Goal: Information Seeking & Learning: Learn about a topic

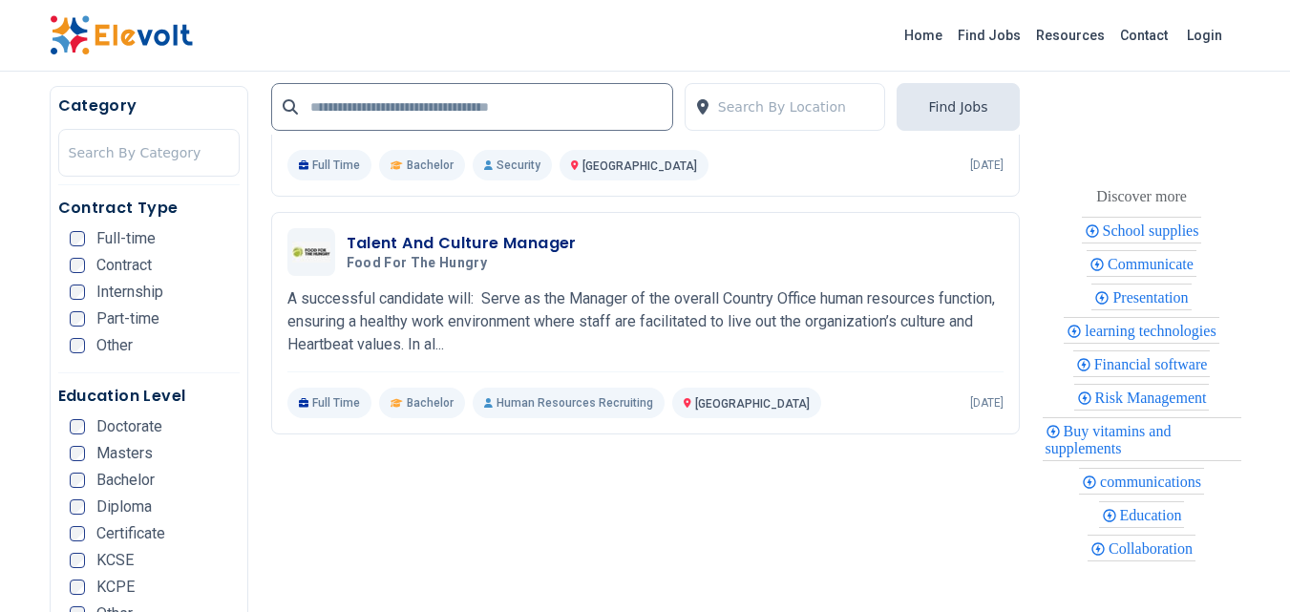
scroll to position [4466, 0]
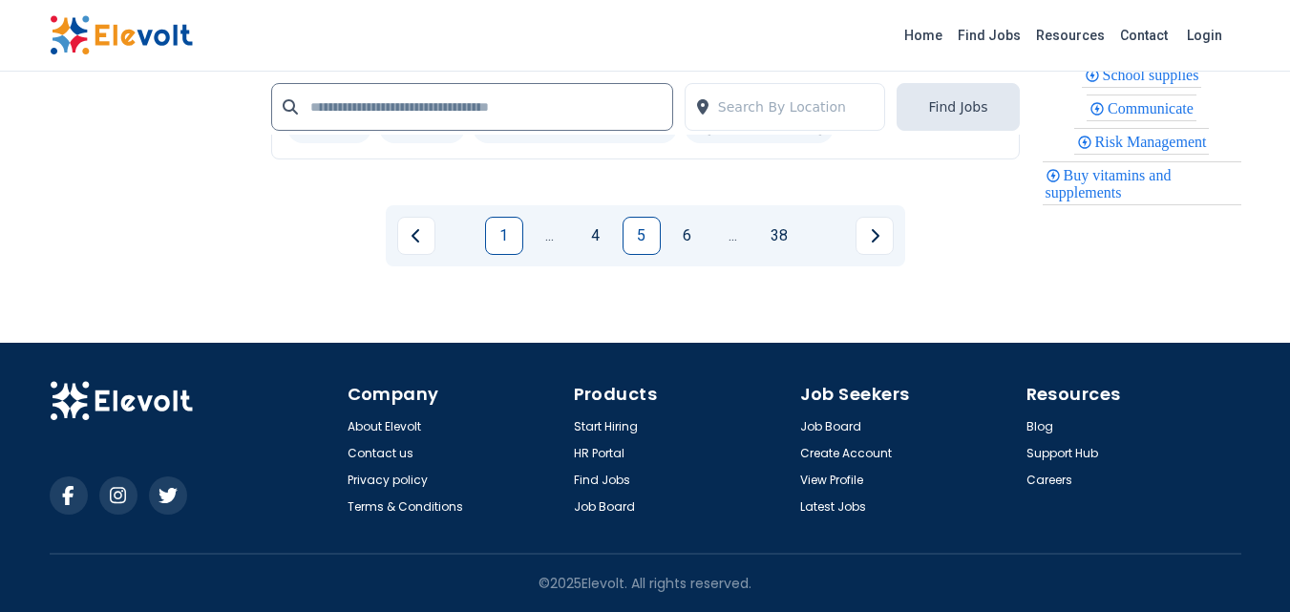
click at [498, 229] on link "1" at bounding box center [504, 236] width 38 height 38
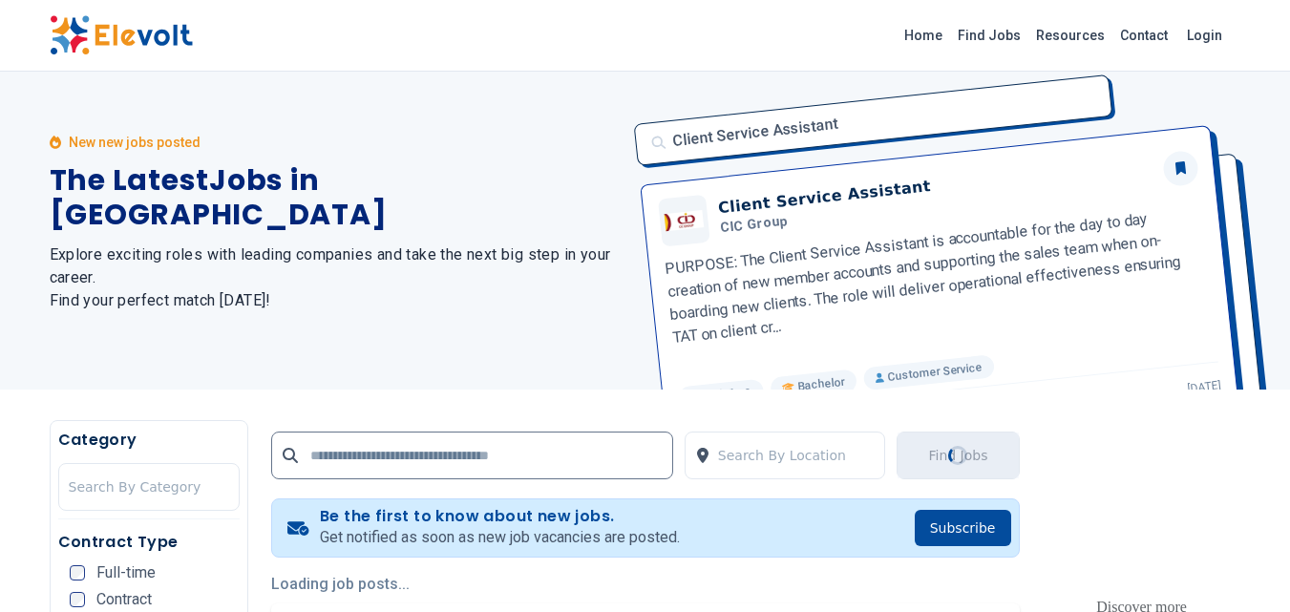
scroll to position [0, 0]
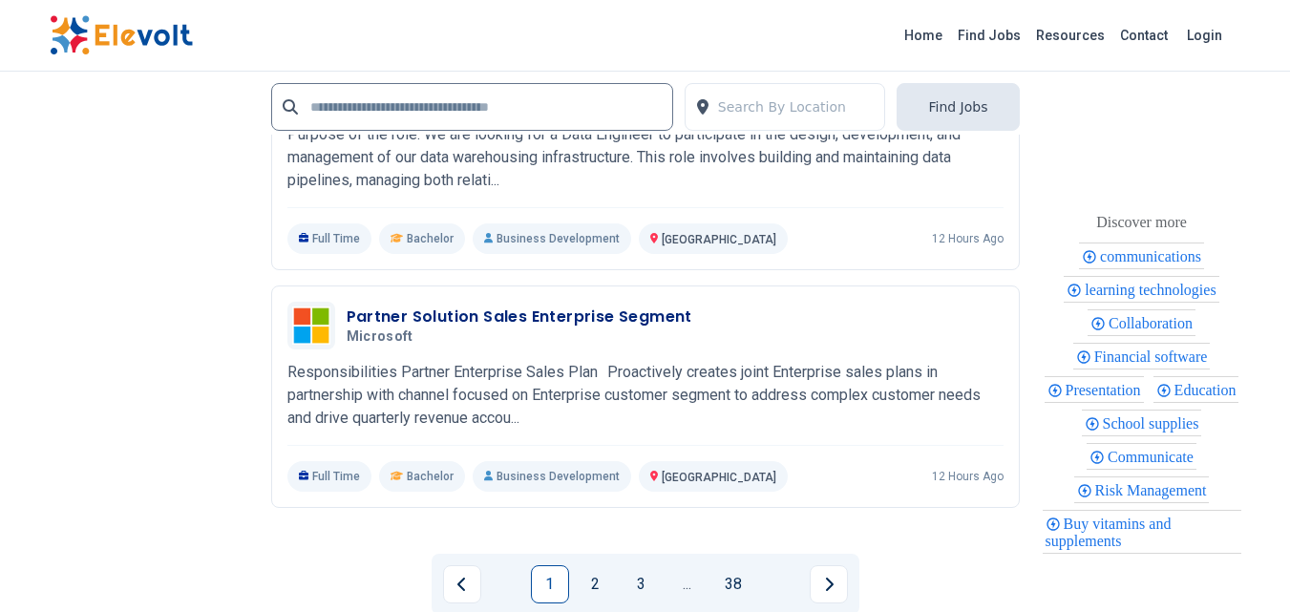
scroll to position [4233, 0]
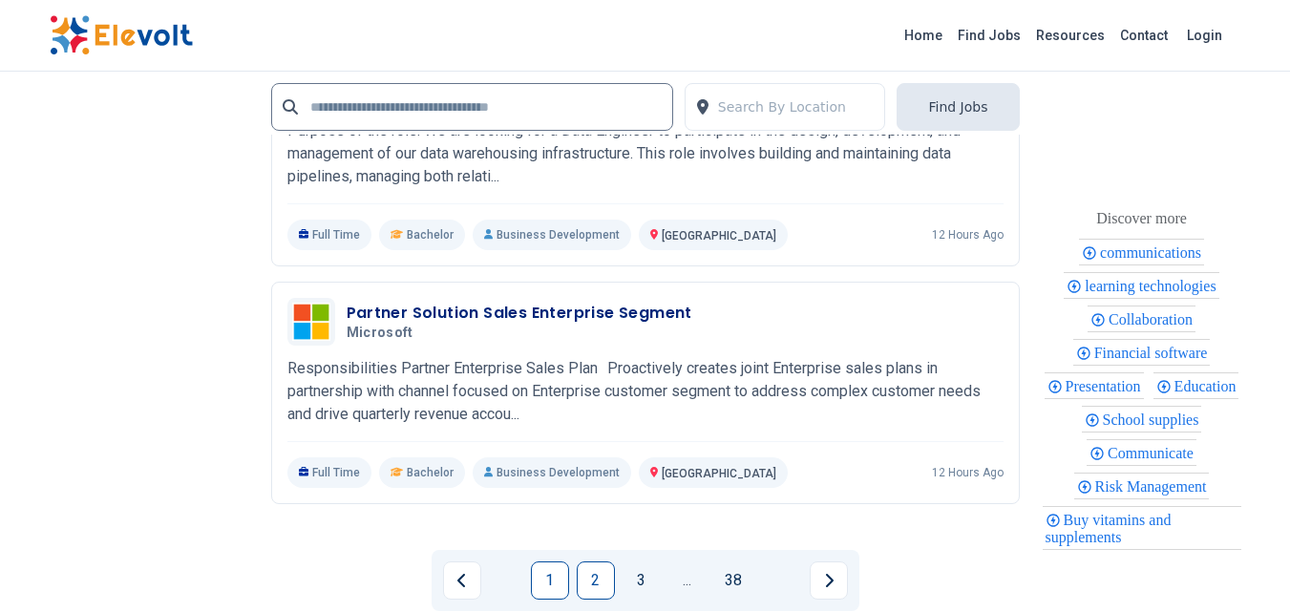
click at [591, 580] on link "2" at bounding box center [596, 580] width 38 height 38
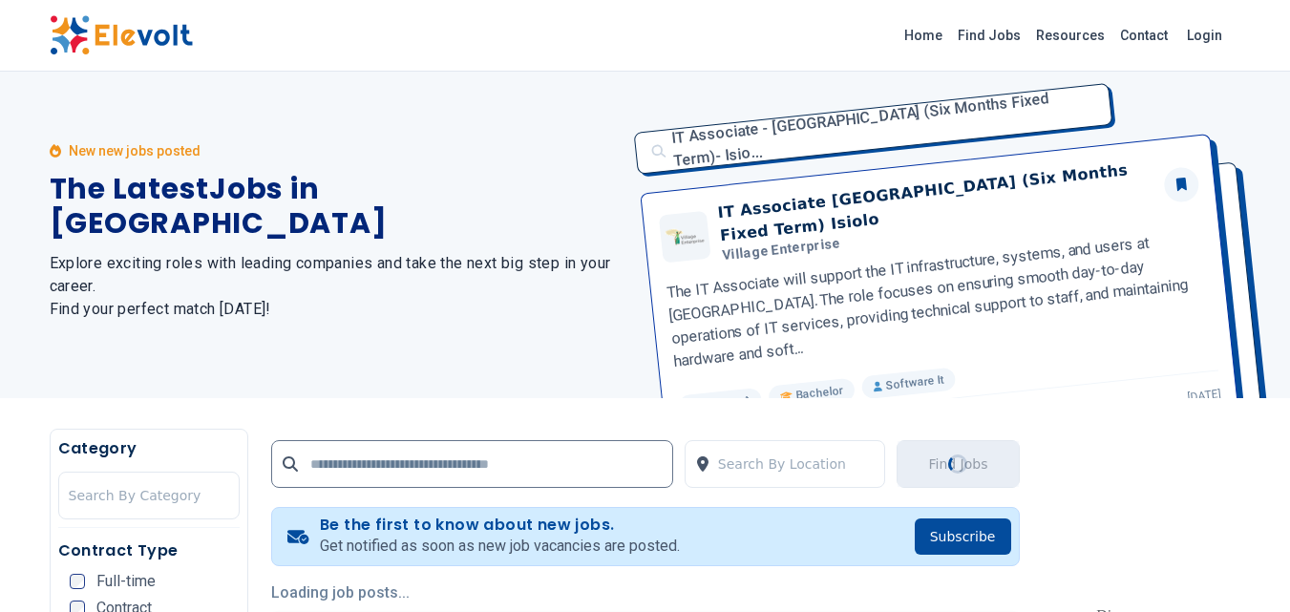
scroll to position [0, 0]
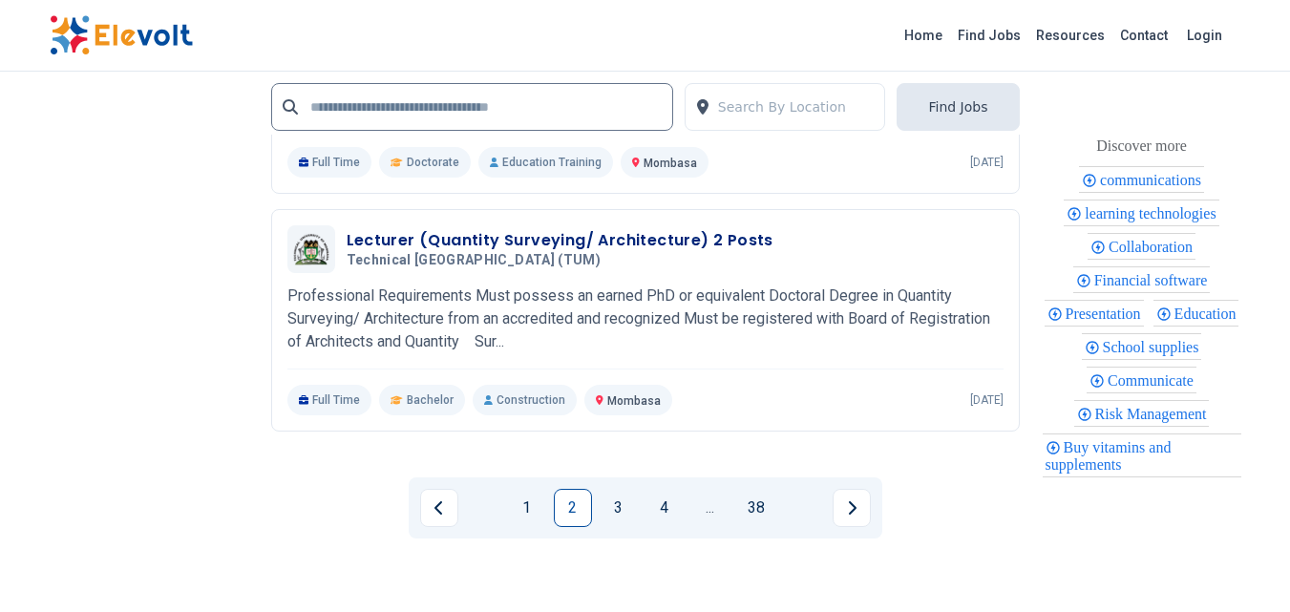
scroll to position [4223, 0]
click at [612, 529] on link "3" at bounding box center [619, 510] width 38 height 38
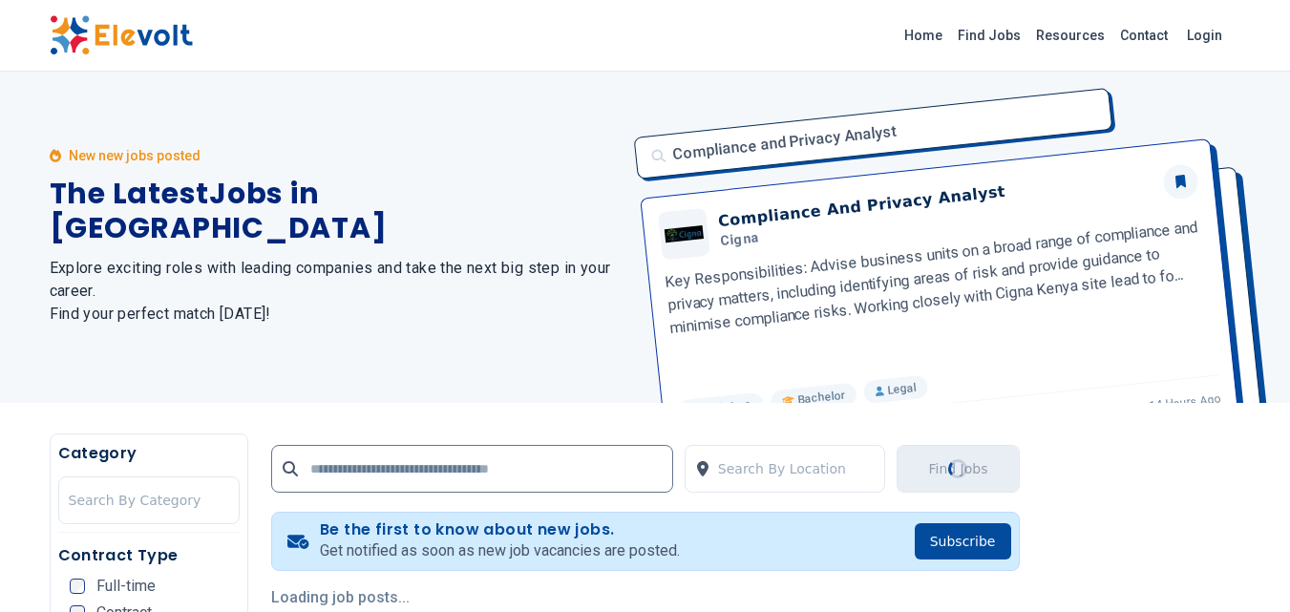
scroll to position [0, 0]
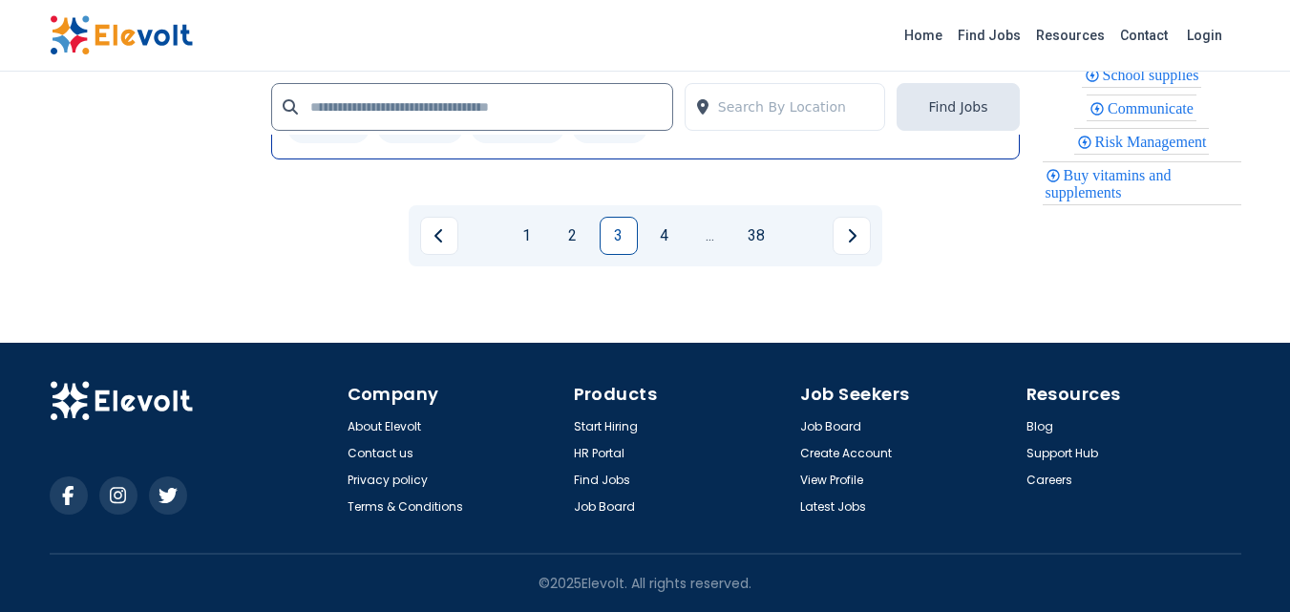
scroll to position [4389, 0]
click at [670, 255] on link "4" at bounding box center [665, 236] width 38 height 38
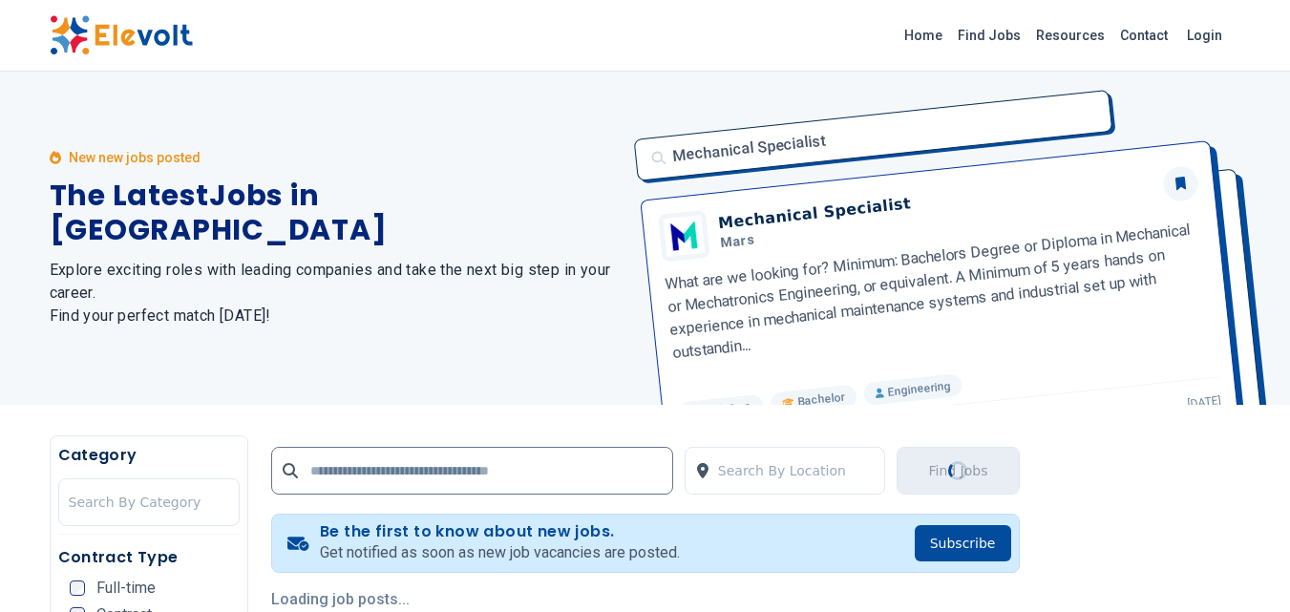
scroll to position [0, 0]
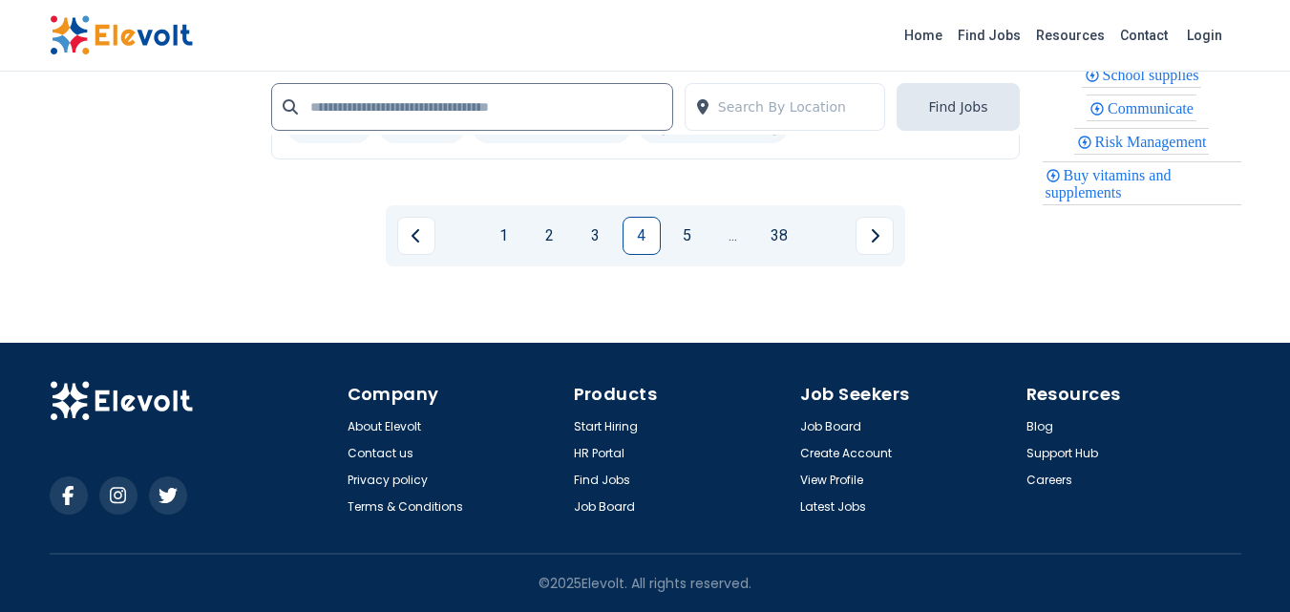
click at [670, 255] on div "1 2 3 4 5 ... 38" at bounding box center [645, 235] width 519 height 61
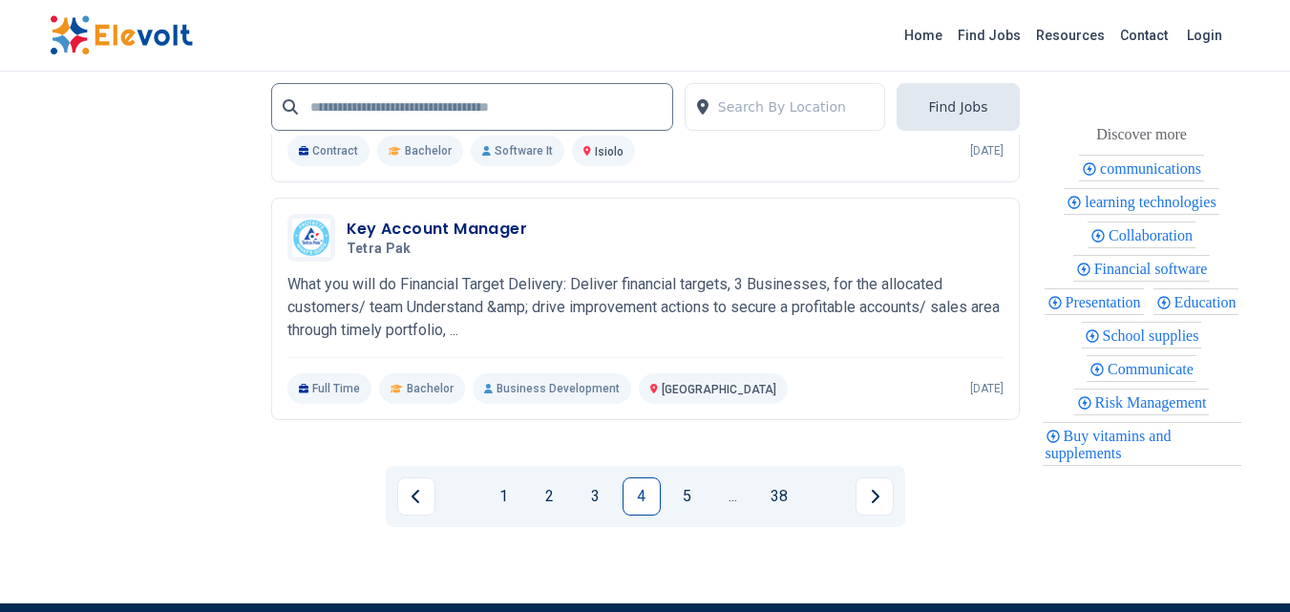
scroll to position [4241, 0]
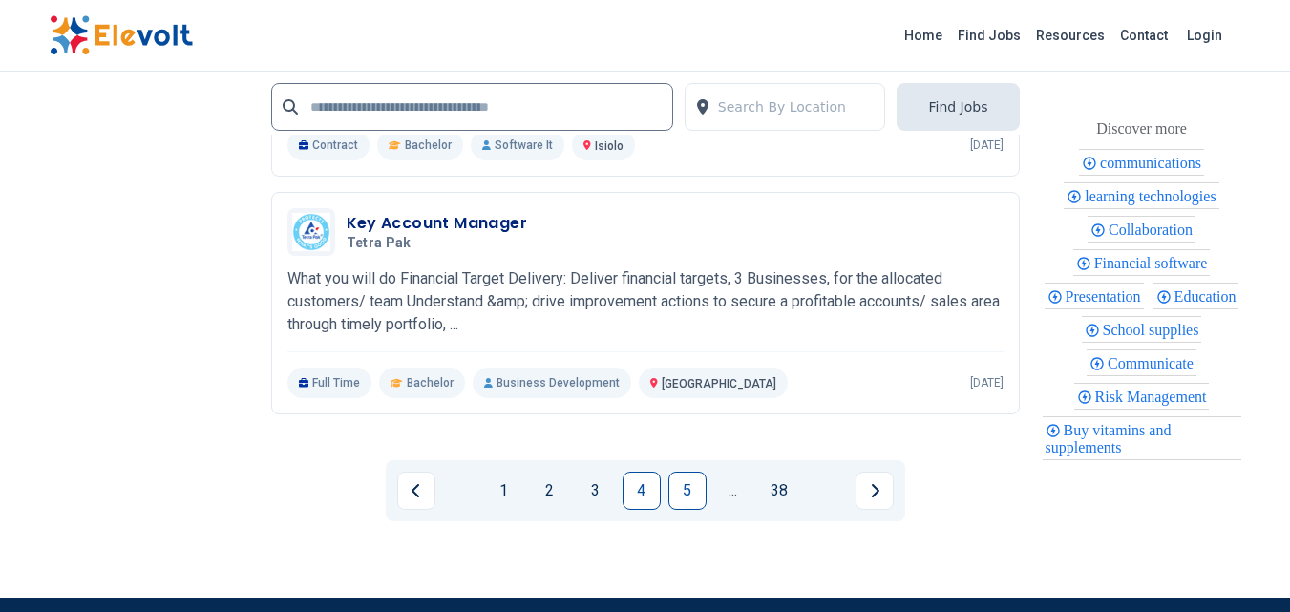
click at [690, 495] on link "5" at bounding box center [687, 491] width 38 height 38
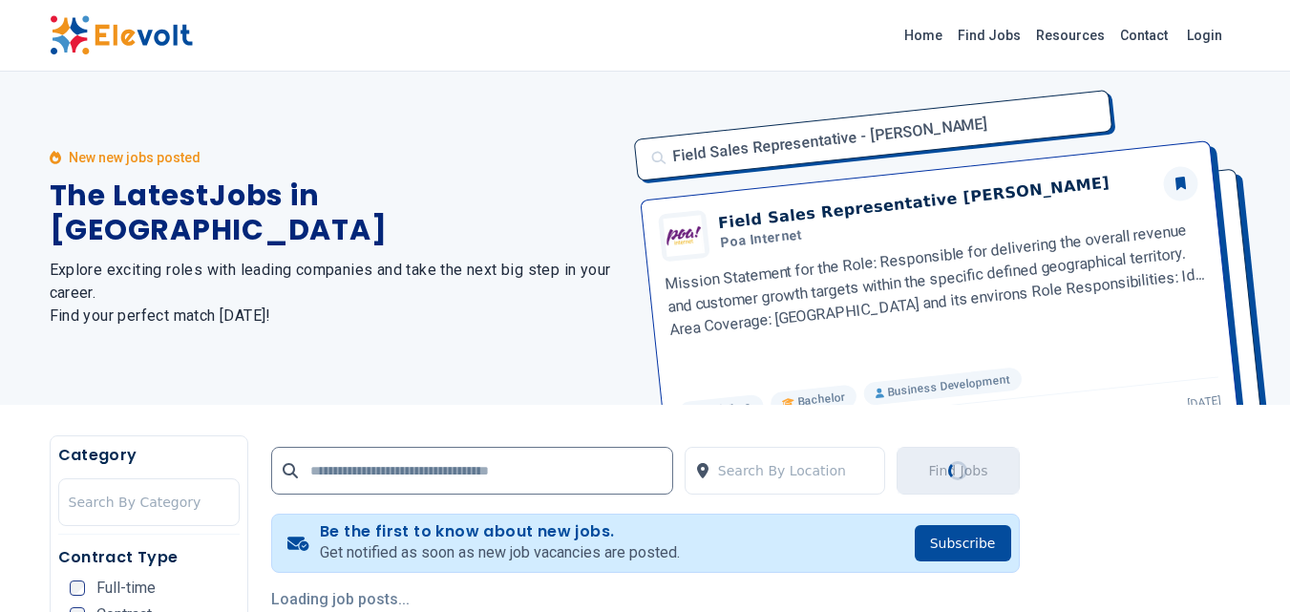
scroll to position [0, 0]
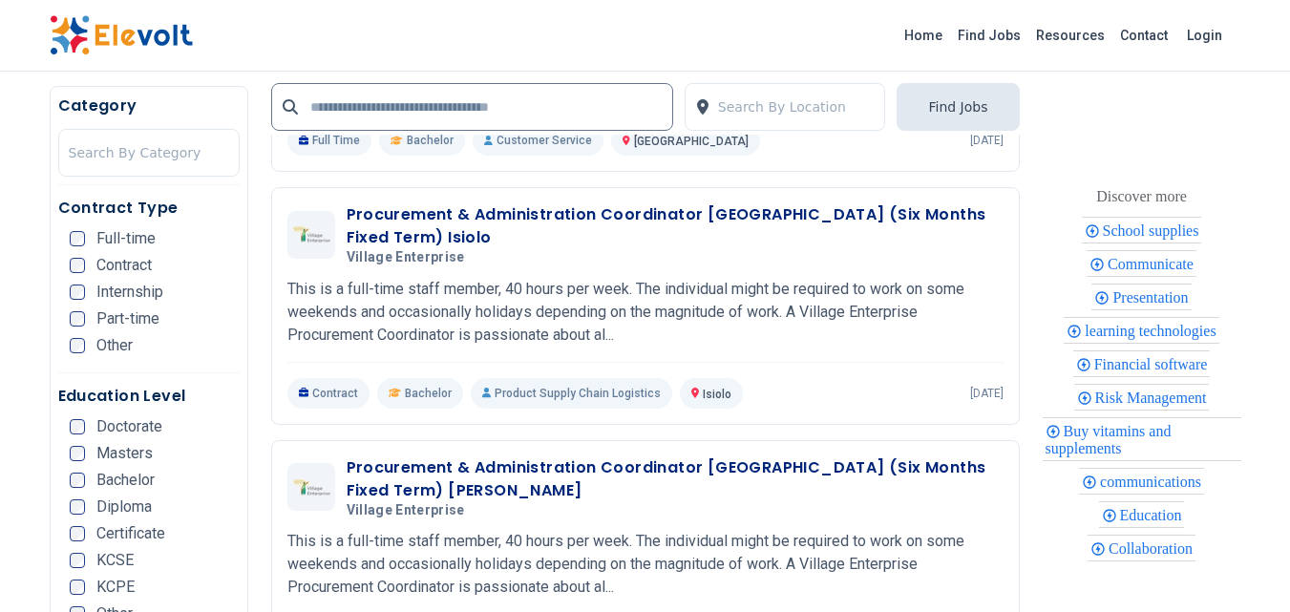
scroll to position [689, 0]
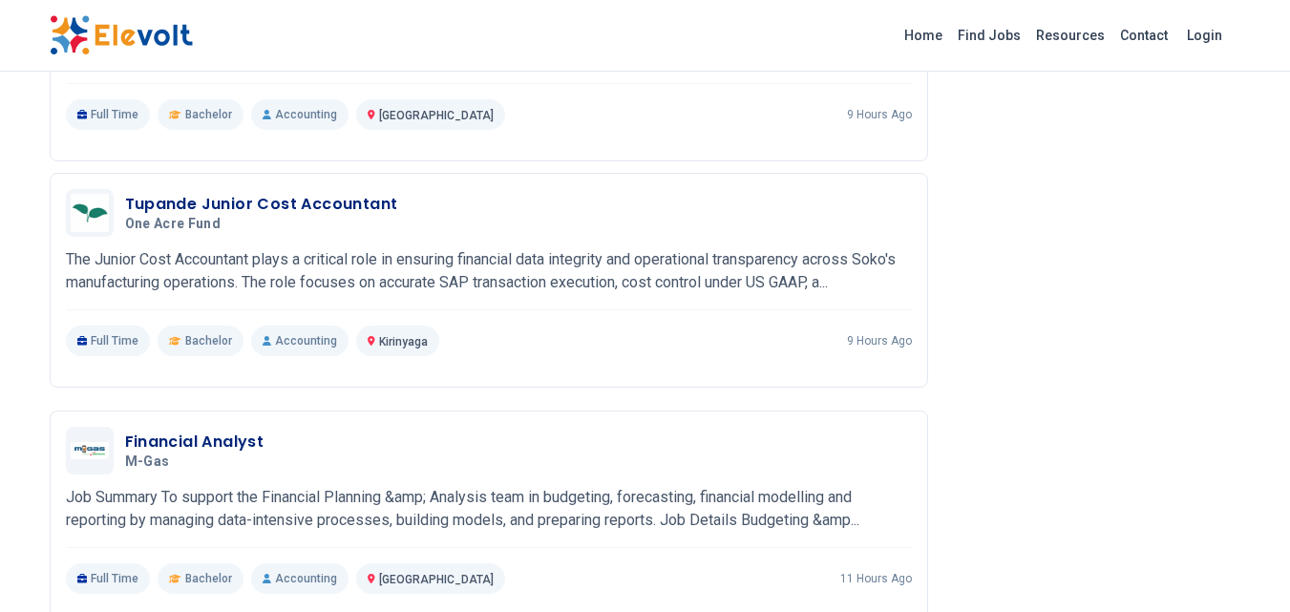
scroll to position [2292, 0]
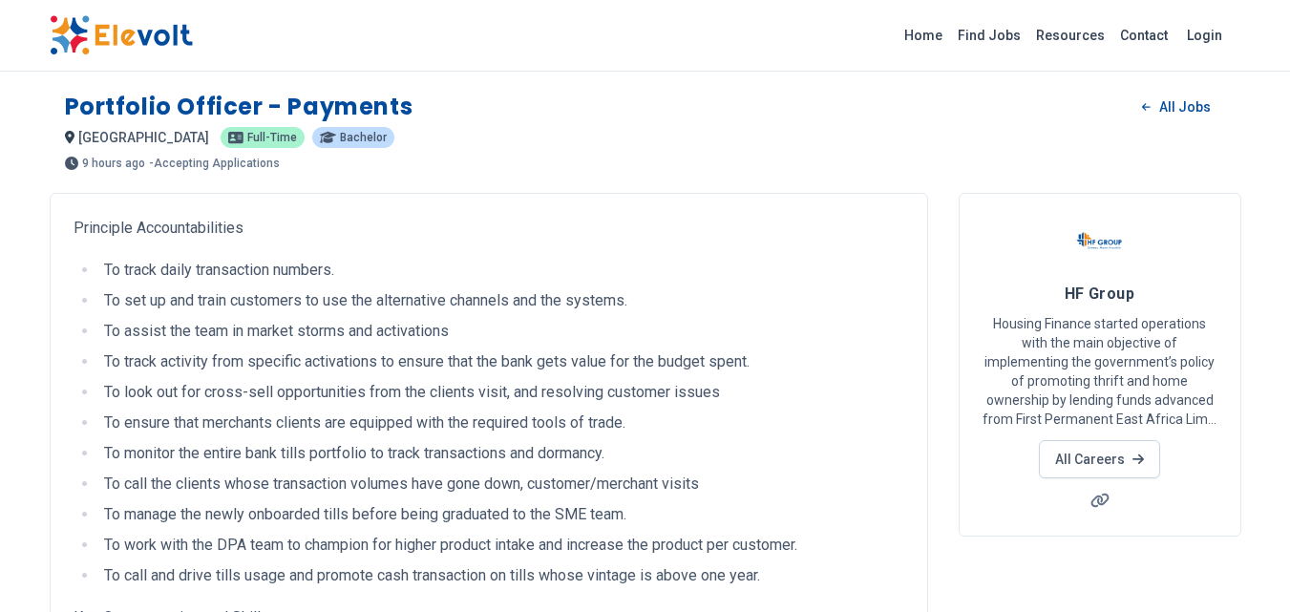
click at [483, 334] on li "To assist the team in market storms and activations" at bounding box center [501, 331] width 806 height 23
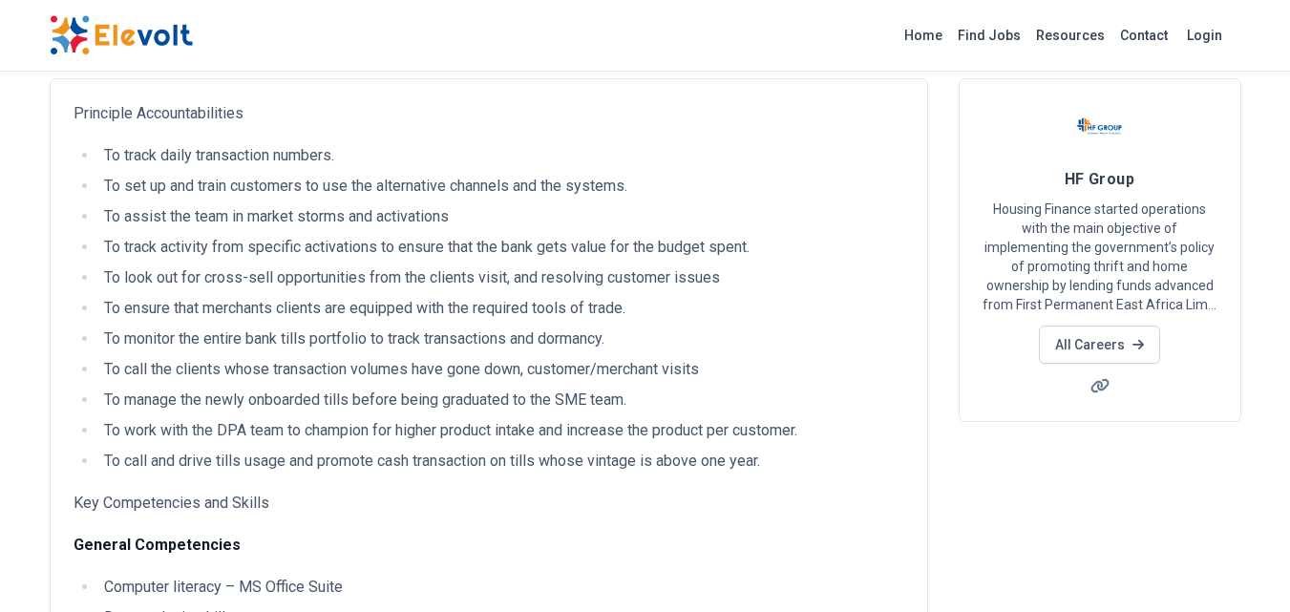
scroll to position [149, 0]
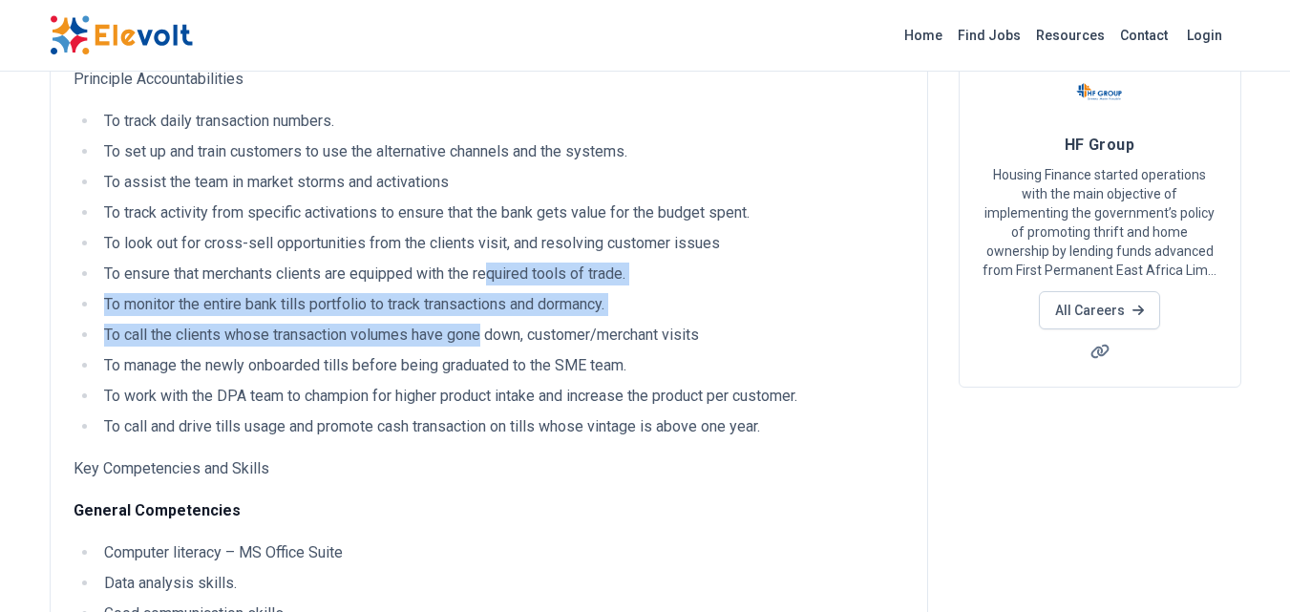
drag, startPoint x: 483, startPoint y: 334, endPoint x: 490, endPoint y: 266, distance: 68.1
click at [490, 266] on ul "To track daily transaction numbers. To set up and train customers to use the al…" at bounding box center [489, 274] width 831 height 328
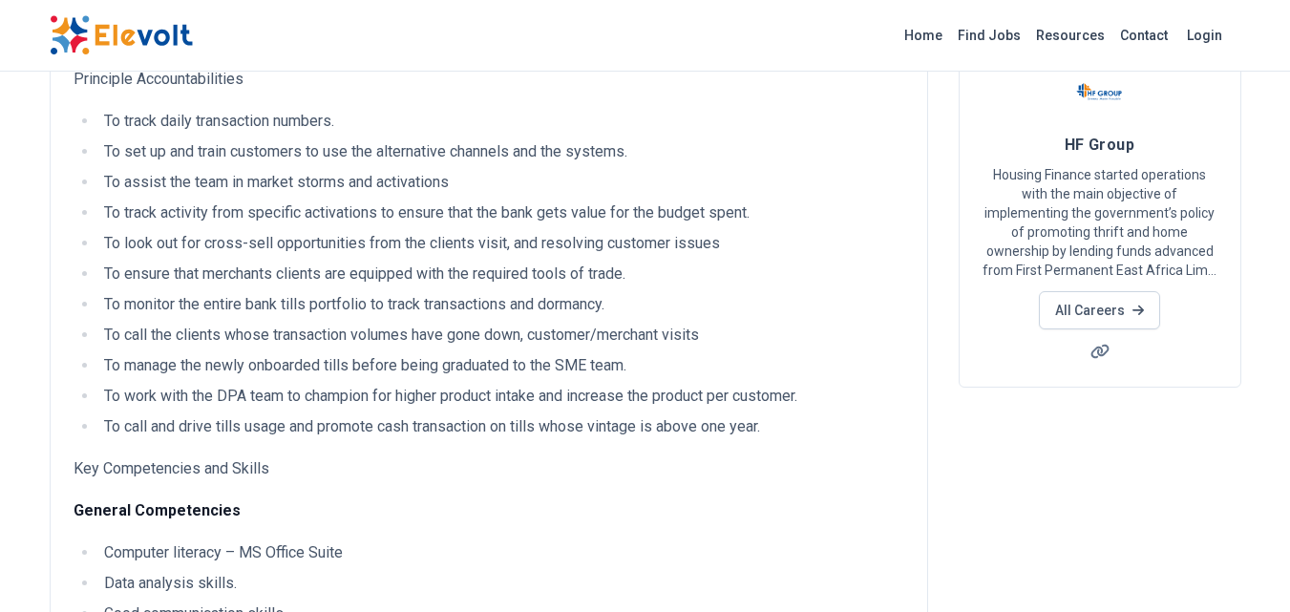
click at [462, 216] on li "To track activity from specific activations to ensure that the bank gets value …" at bounding box center [501, 212] width 806 height 23
